Goal: Information Seeking & Learning: Learn about a topic

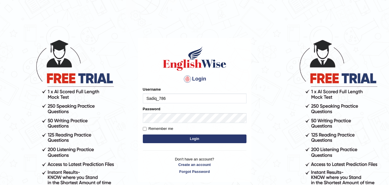
type input "Sadiq_786"
click at [146, 128] on input "Remember me" at bounding box center [145, 129] width 4 height 4
checkbox input "true"
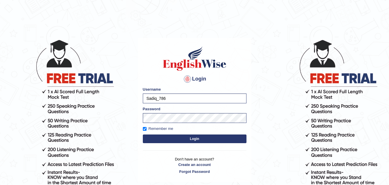
click at [174, 140] on button "Login" at bounding box center [195, 138] width 104 height 9
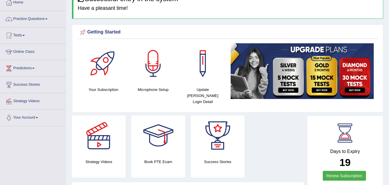
scroll to position [35, 0]
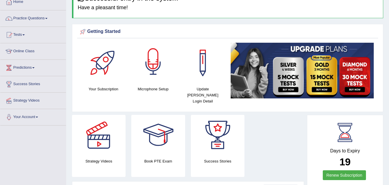
click at [151, 76] on div at bounding box center [153, 63] width 40 height 40
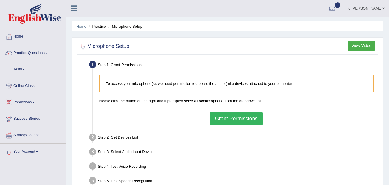
click at [84, 27] on link "Home" at bounding box center [81, 26] width 10 height 4
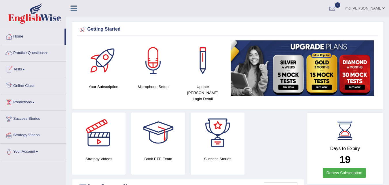
click at [22, 84] on link "Online Class" at bounding box center [33, 85] width 66 height 14
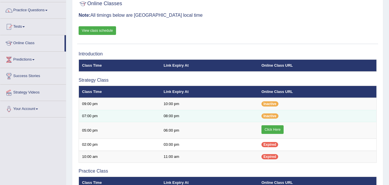
scroll to position [42, 0]
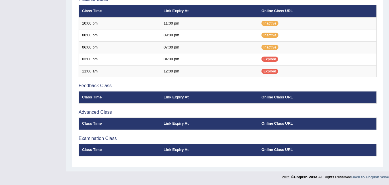
scroll to position [215, 0]
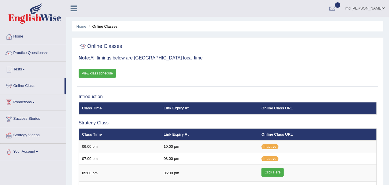
click at [34, 102] on span at bounding box center [33, 102] width 2 height 1
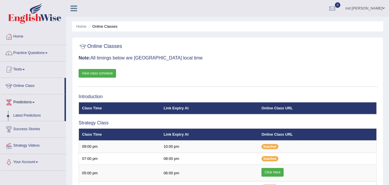
click at [34, 102] on span at bounding box center [33, 102] width 2 height 1
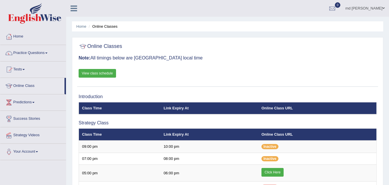
click at [35, 102] on span at bounding box center [33, 102] width 2 height 1
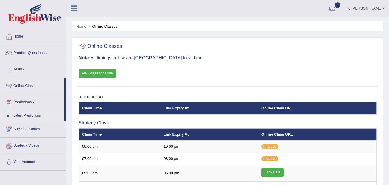
click at [25, 113] on link "Latest Predictions" at bounding box center [38, 115] width 54 height 10
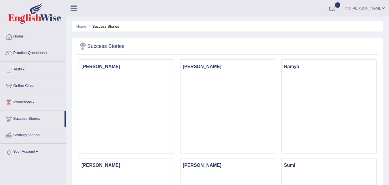
click at [36, 101] on link "Predictions" at bounding box center [33, 101] width 66 height 14
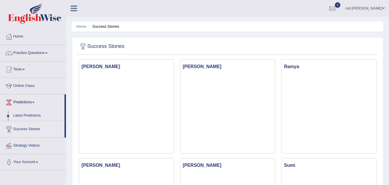
click at [24, 110] on li "Predictions Latest Predictions" at bounding box center [33, 107] width 66 height 27
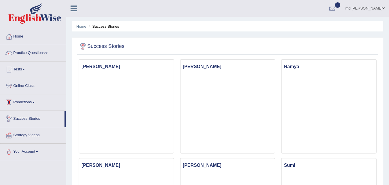
click at [30, 103] on link "Predictions" at bounding box center [33, 101] width 66 height 14
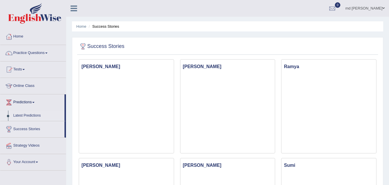
click at [26, 112] on link "Latest Predictions" at bounding box center [38, 115] width 54 height 10
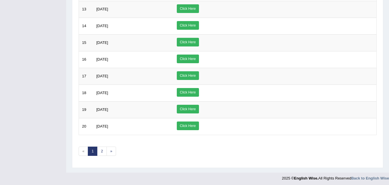
scroll to position [265, 0]
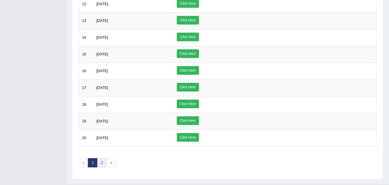
click at [105, 161] on link "2" at bounding box center [102, 163] width 10 height 10
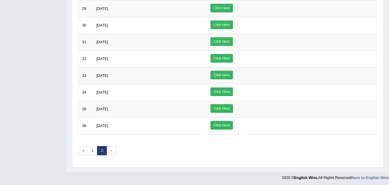
scroll to position [212, 0]
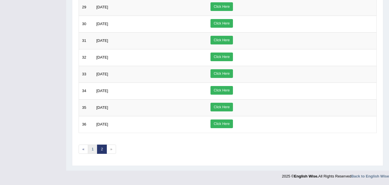
click at [91, 148] on link "1" at bounding box center [93, 149] width 10 height 10
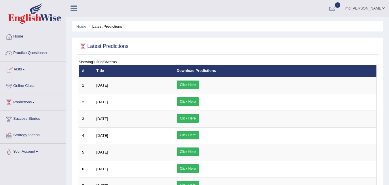
click at [35, 50] on link "Practice Questions" at bounding box center [33, 52] width 66 height 14
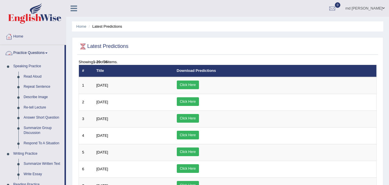
click at [49, 49] on link "Practice Questions" at bounding box center [32, 52] width 64 height 14
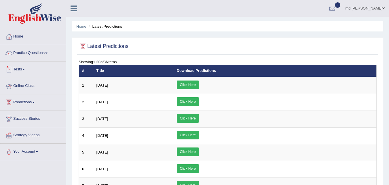
click at [28, 85] on link "Online Class" at bounding box center [33, 85] width 66 height 14
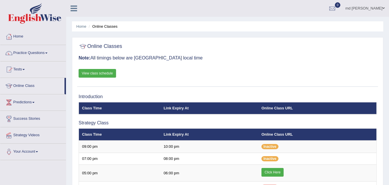
click at [94, 73] on link "View class schedule" at bounding box center [97, 73] width 37 height 9
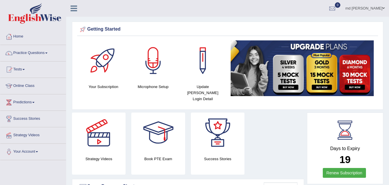
click at [27, 84] on link "Online Class" at bounding box center [33, 85] width 66 height 14
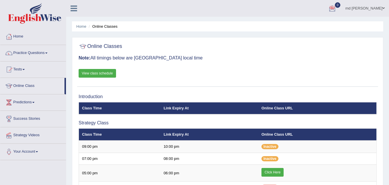
click at [341, 6] on span "0" at bounding box center [338, 4] width 6 height 5
click at [337, 6] on div at bounding box center [332, 8] width 9 height 9
